Goal: Find specific page/section: Find specific page/section

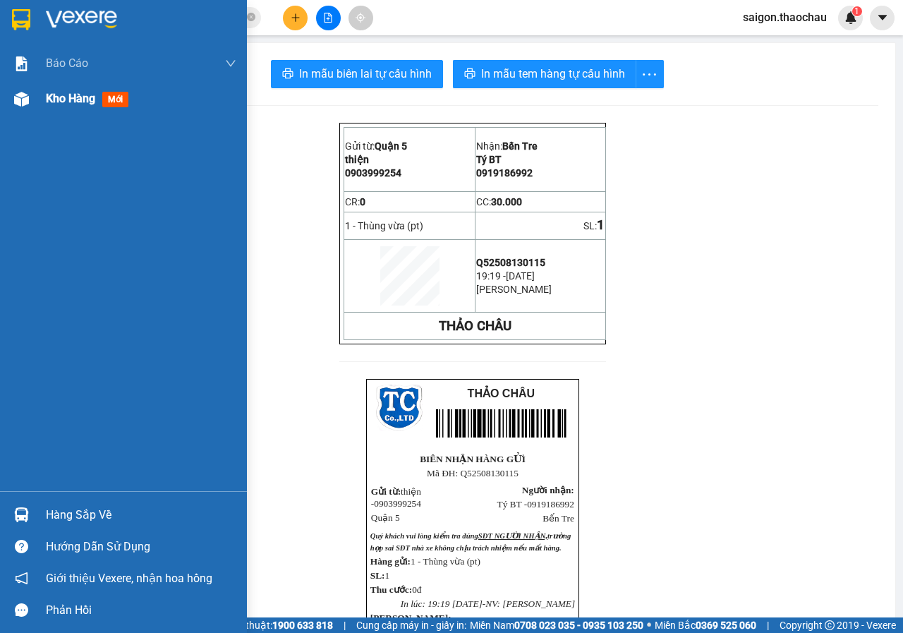
drag, startPoint x: 58, startPoint y: 104, endPoint x: 58, endPoint y: 95, distance: 9.9
click at [58, 104] on span "Kho hàng" at bounding box center [70, 98] width 49 height 13
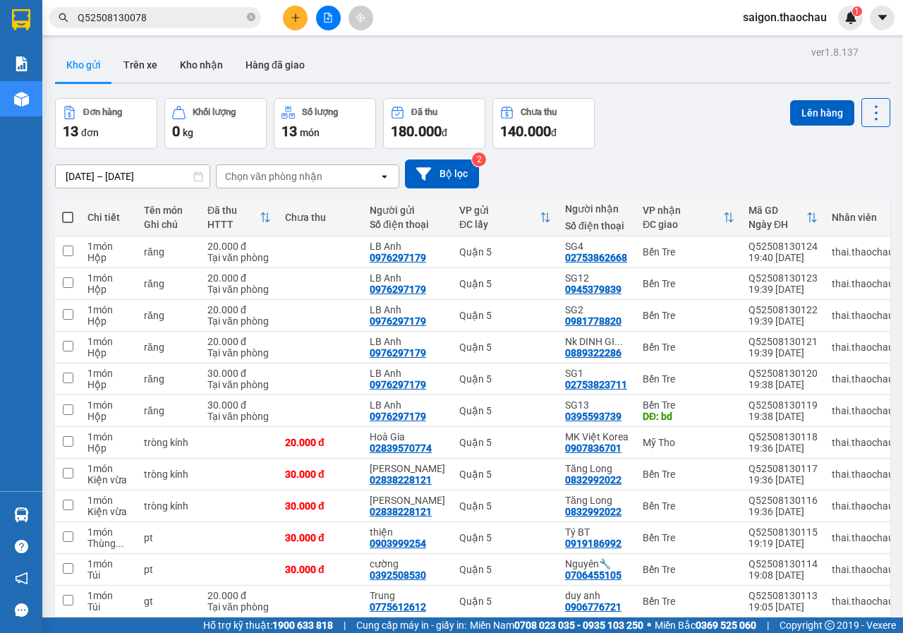
click at [330, 20] on icon "file-add" at bounding box center [328, 18] width 10 height 10
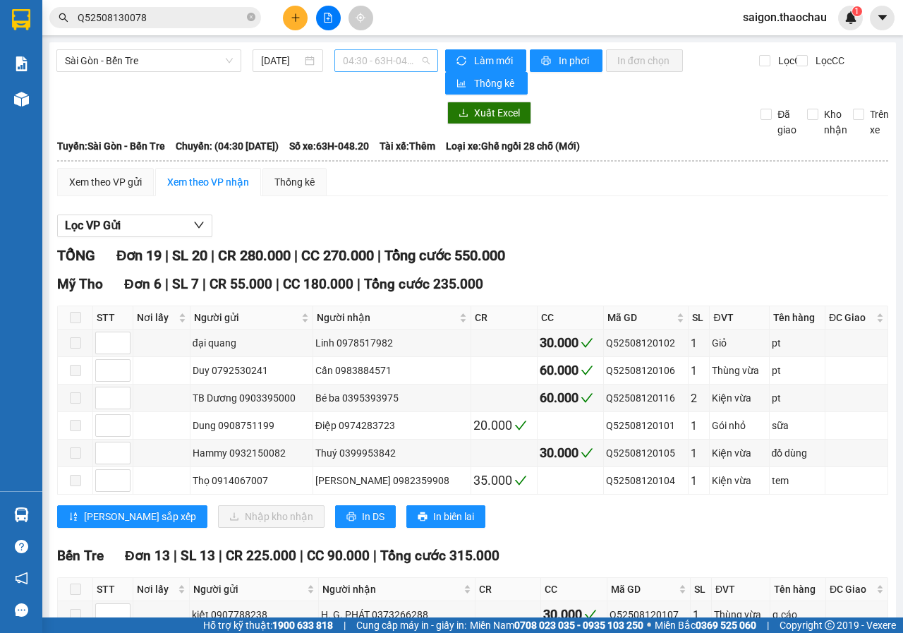
click at [343, 57] on span "04:30 - 63H-048.20" at bounding box center [386, 60] width 86 height 21
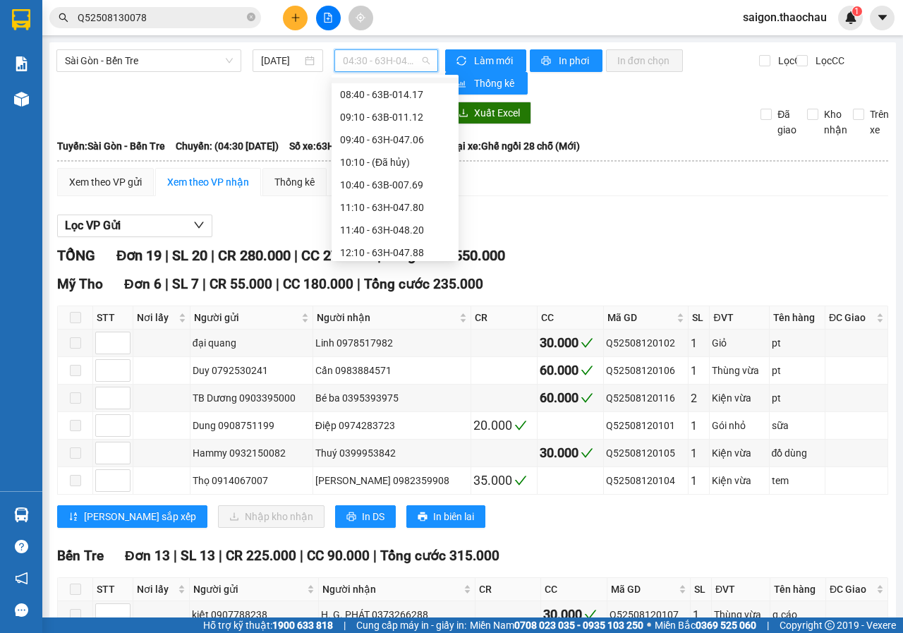
scroll to position [96, 0]
